Goal: Find specific page/section: Find specific page/section

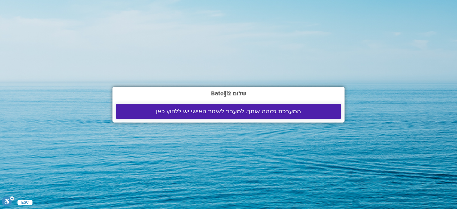
click at [196, 112] on span "המערכת מזהה אותך. למעבר לאיזור האישי יש ללחוץ כאן" at bounding box center [228, 111] width 145 height 6
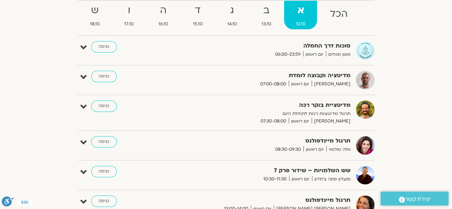
scroll to position [88, 0]
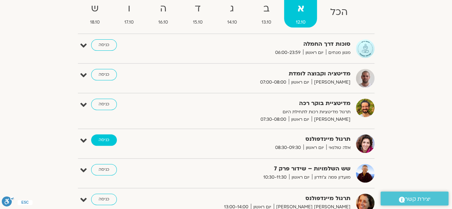
click at [100, 137] on link "כניסה" at bounding box center [104, 139] width 26 height 11
